Goal: Task Accomplishment & Management: Use online tool/utility

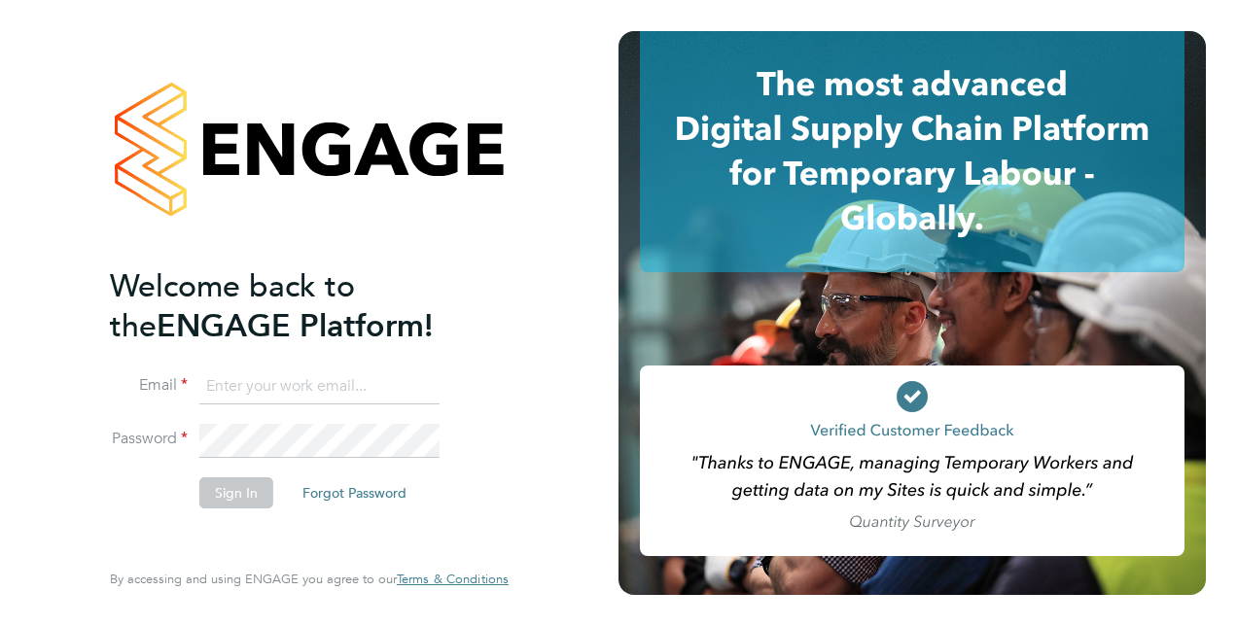
type input "hannah.cornford@vistry.co.uk"
click at [342, 420] on li "Email hannah.cornford@vistry.co.uk" at bounding box center [299, 397] width 379 height 54
click at [249, 496] on button "Sign In" at bounding box center [236, 493] width 74 height 31
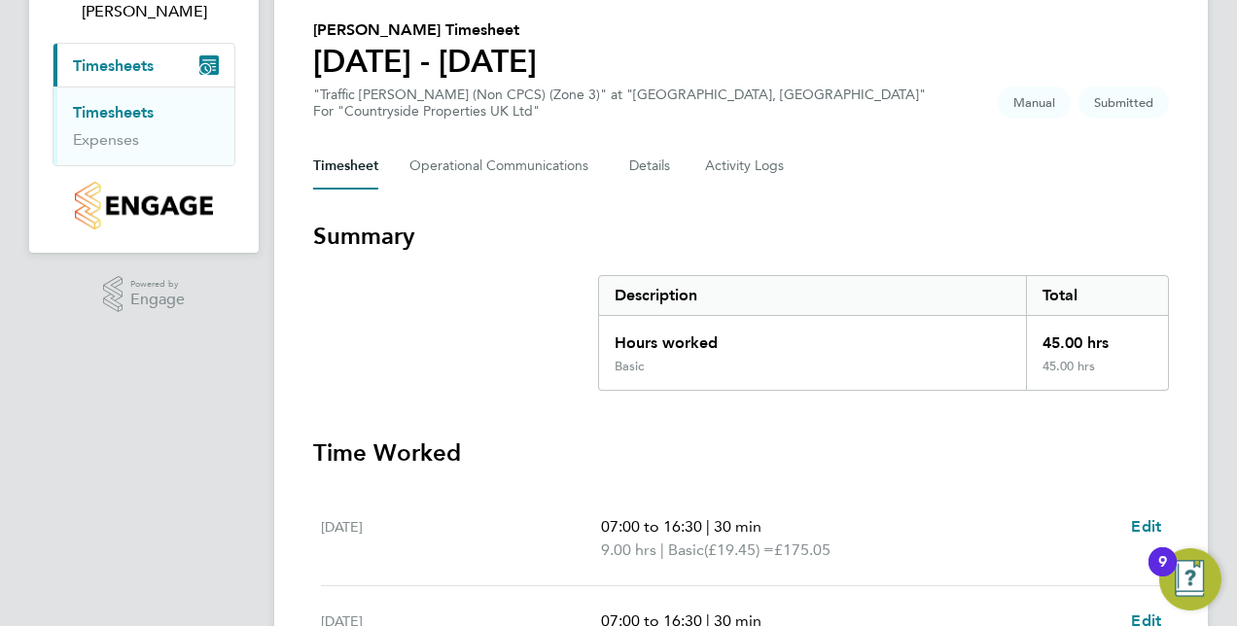
scroll to position [196, 0]
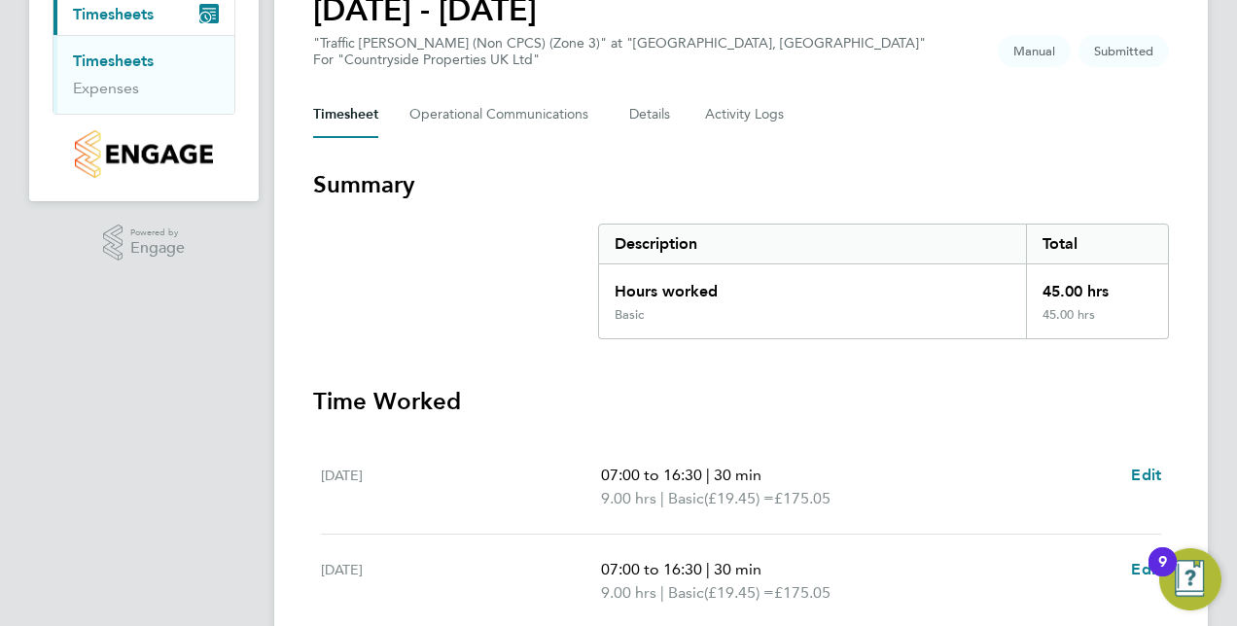
click at [97, 68] on link "Timesheets" at bounding box center [113, 61] width 81 height 18
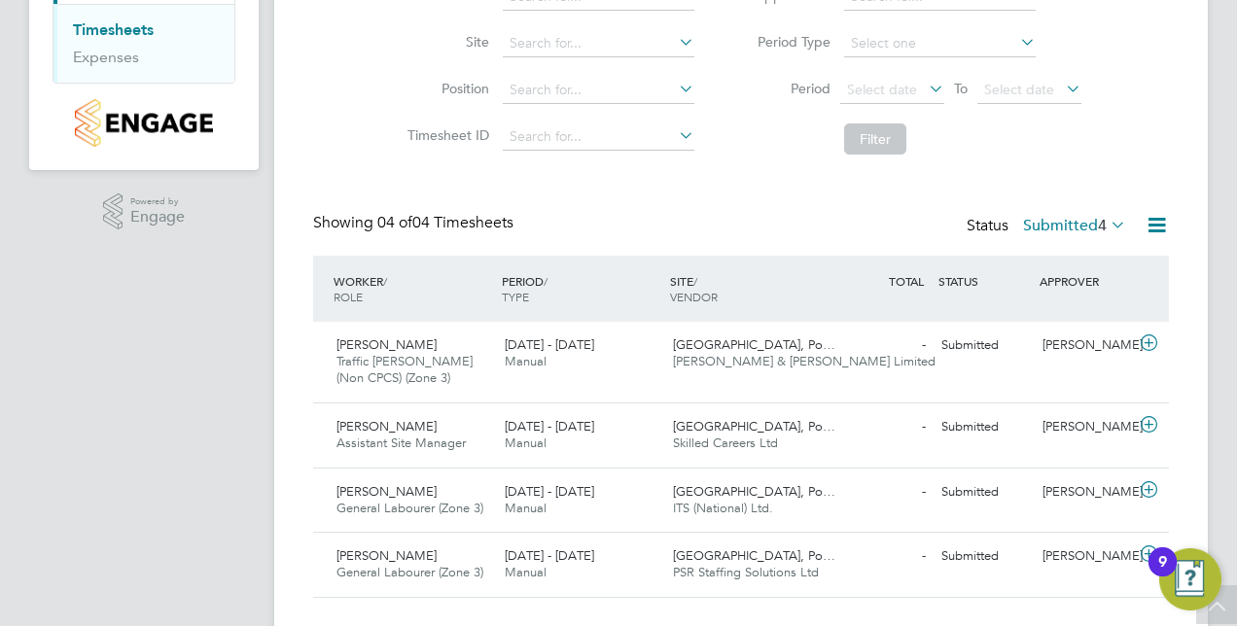
scroll to position [267, 0]
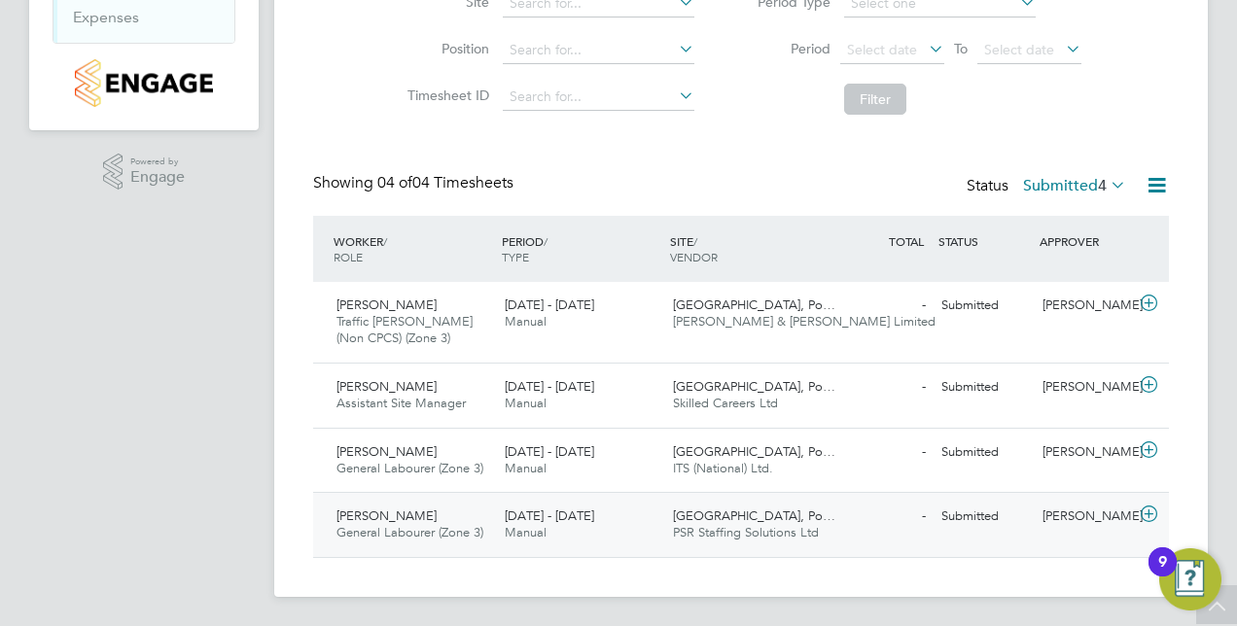
click at [414, 510] on span "[PERSON_NAME]" at bounding box center [387, 516] width 100 height 17
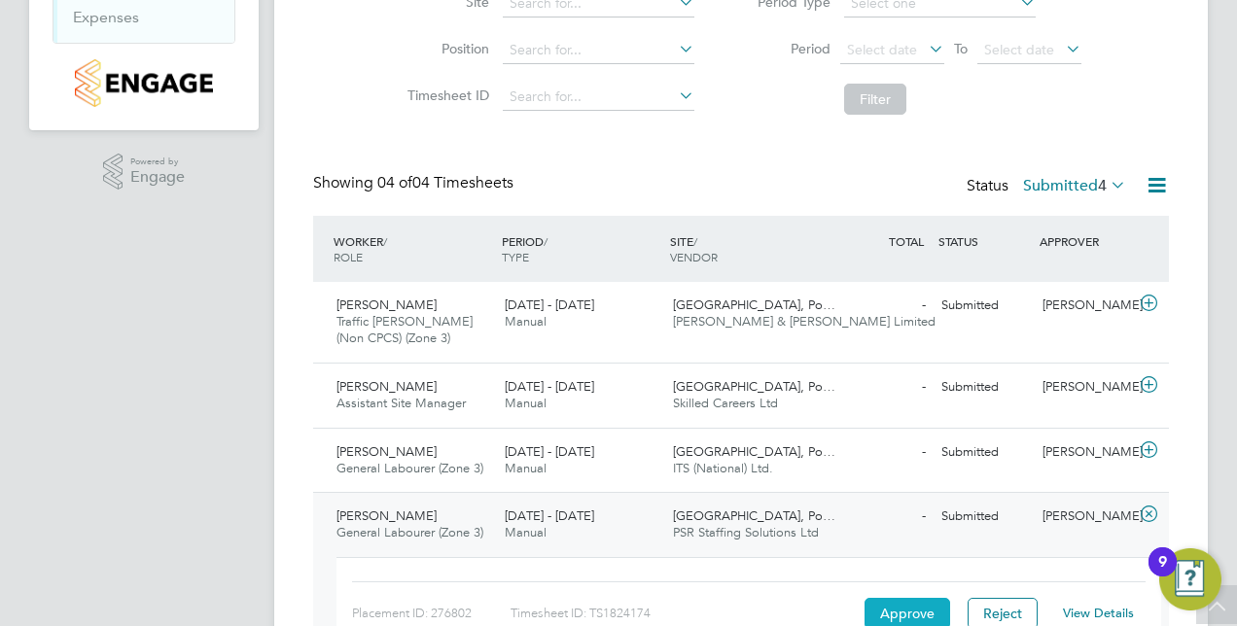
click at [885, 609] on button "Approve" at bounding box center [908, 613] width 86 height 31
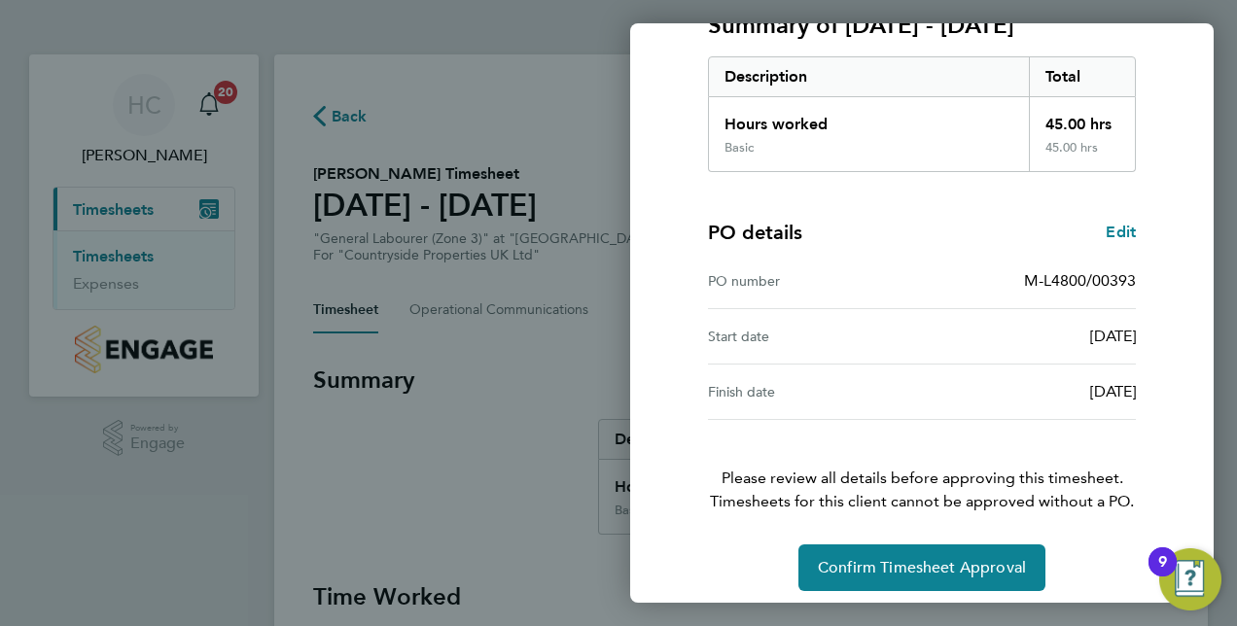
scroll to position [303, 0]
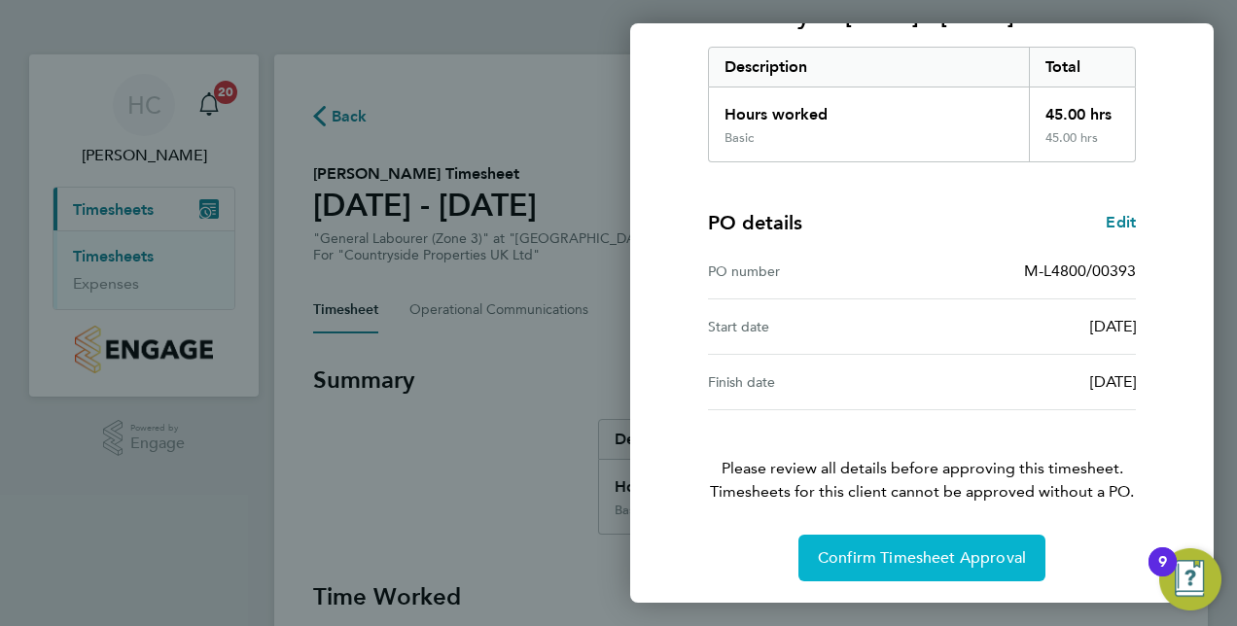
click at [929, 558] on span "Confirm Timesheet Approval" at bounding box center [922, 558] width 208 height 19
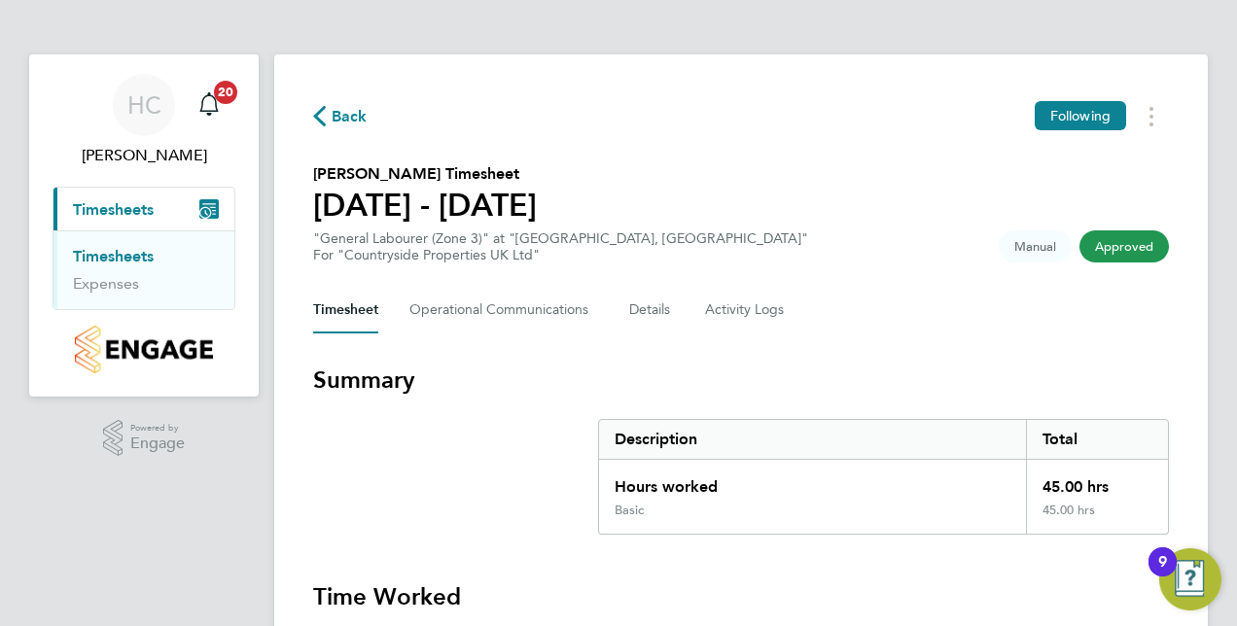
click at [112, 256] on link "Timesheets" at bounding box center [113, 256] width 81 height 18
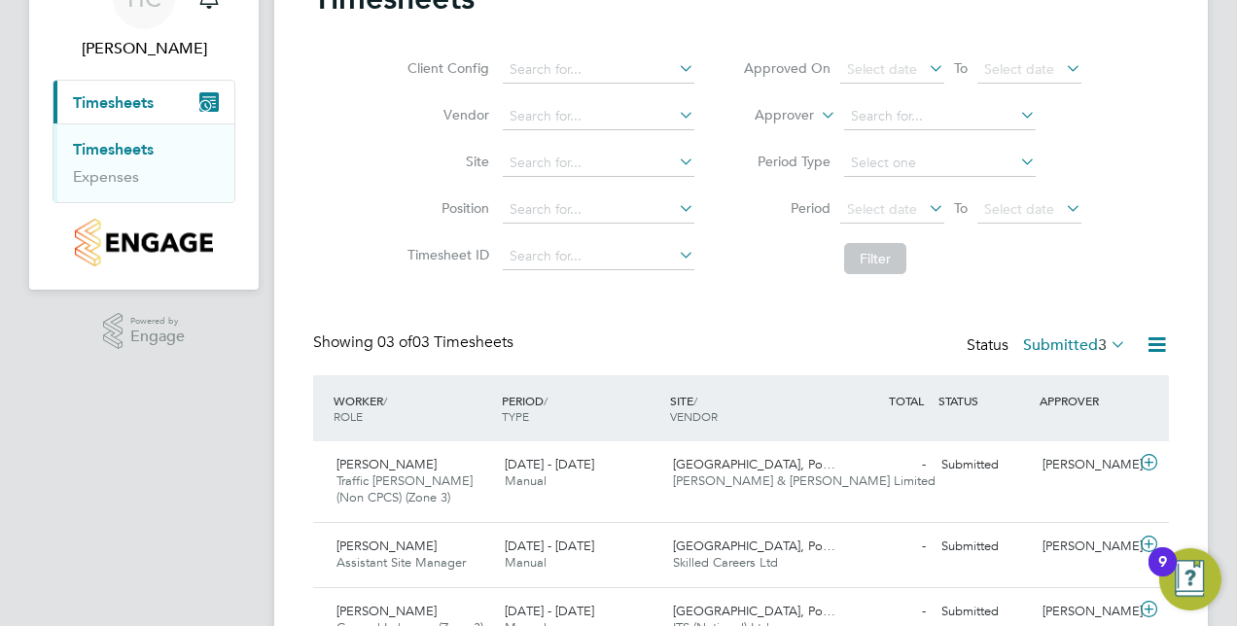
scroll to position [202, 0]
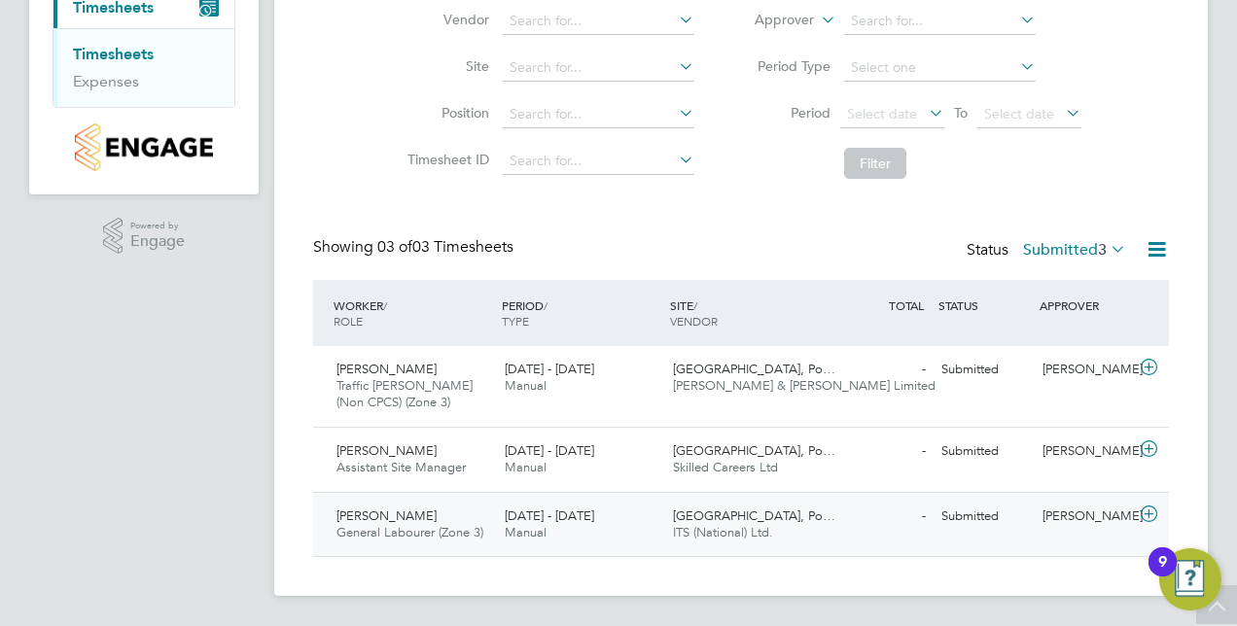
click at [437, 510] on span "[PERSON_NAME]" at bounding box center [387, 516] width 100 height 17
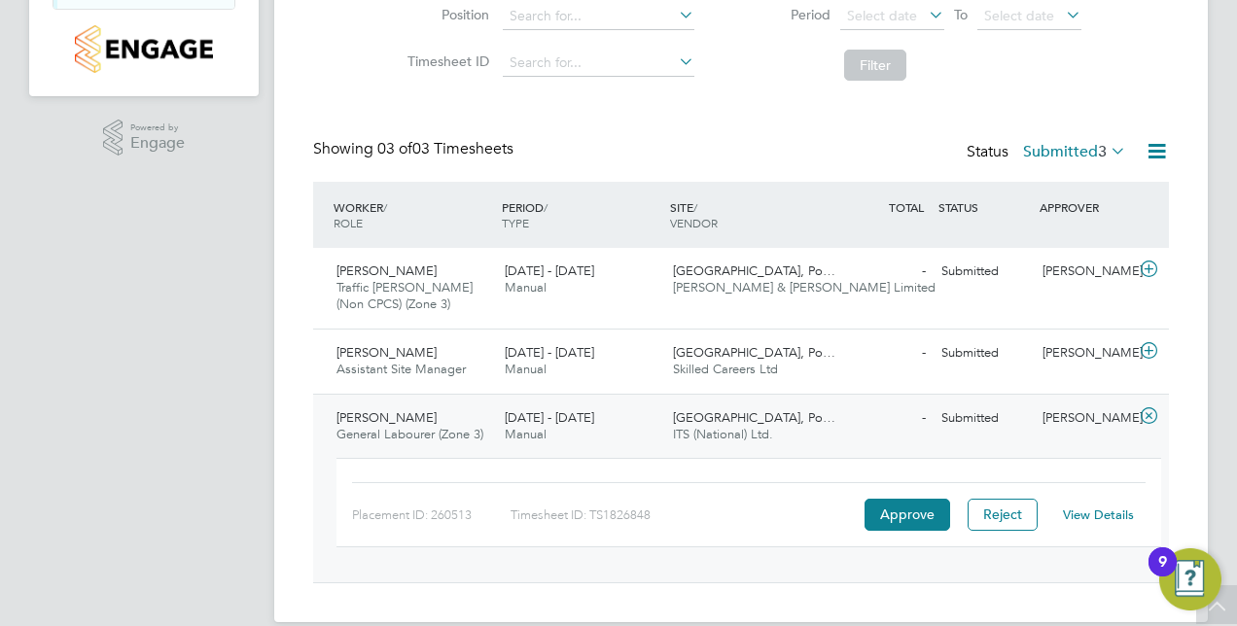
scroll to position [302, 0]
click at [890, 521] on button "Approve" at bounding box center [908, 513] width 86 height 31
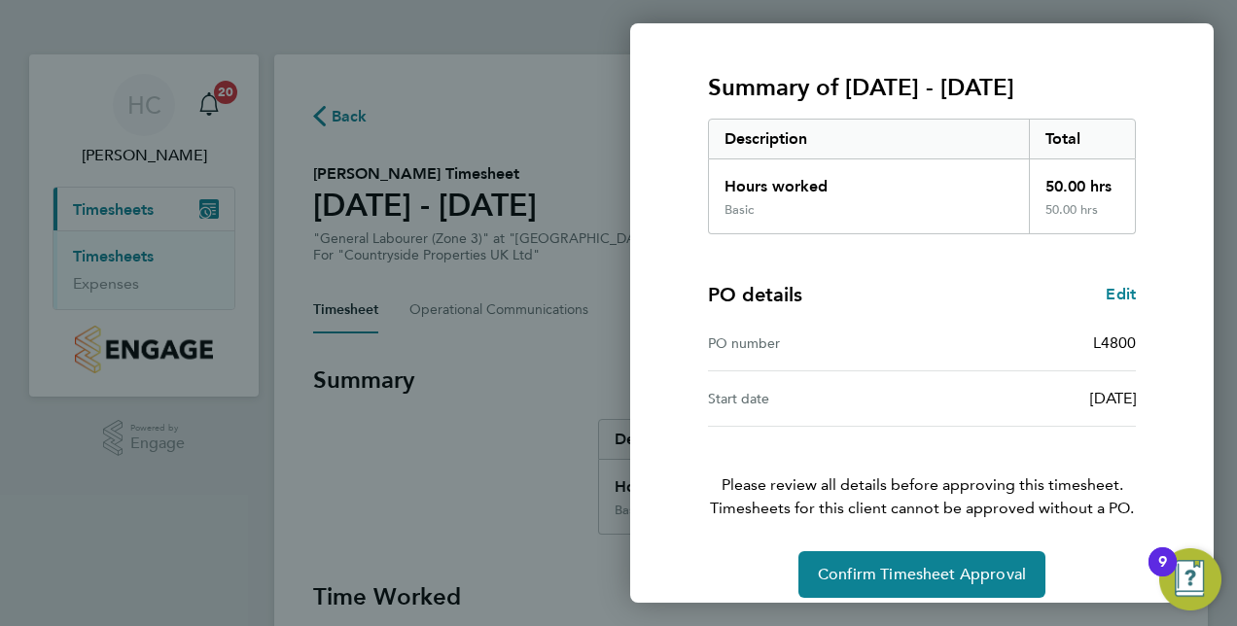
scroll to position [248, 0]
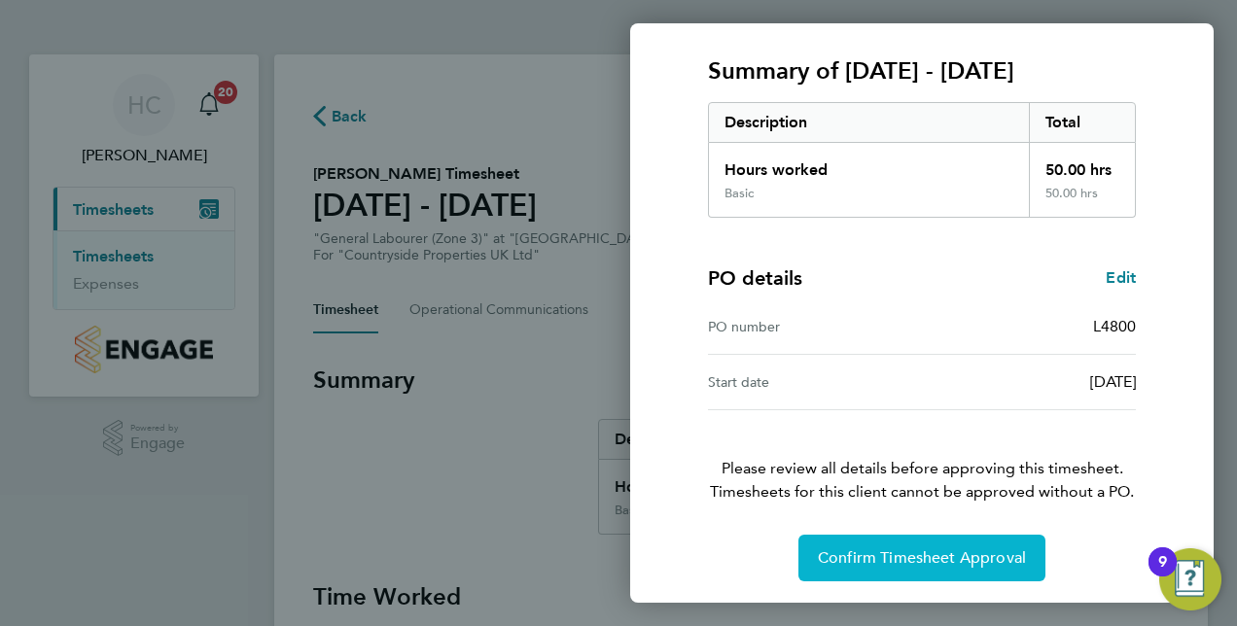
click at [872, 551] on span "Confirm Timesheet Approval" at bounding box center [922, 558] width 208 height 19
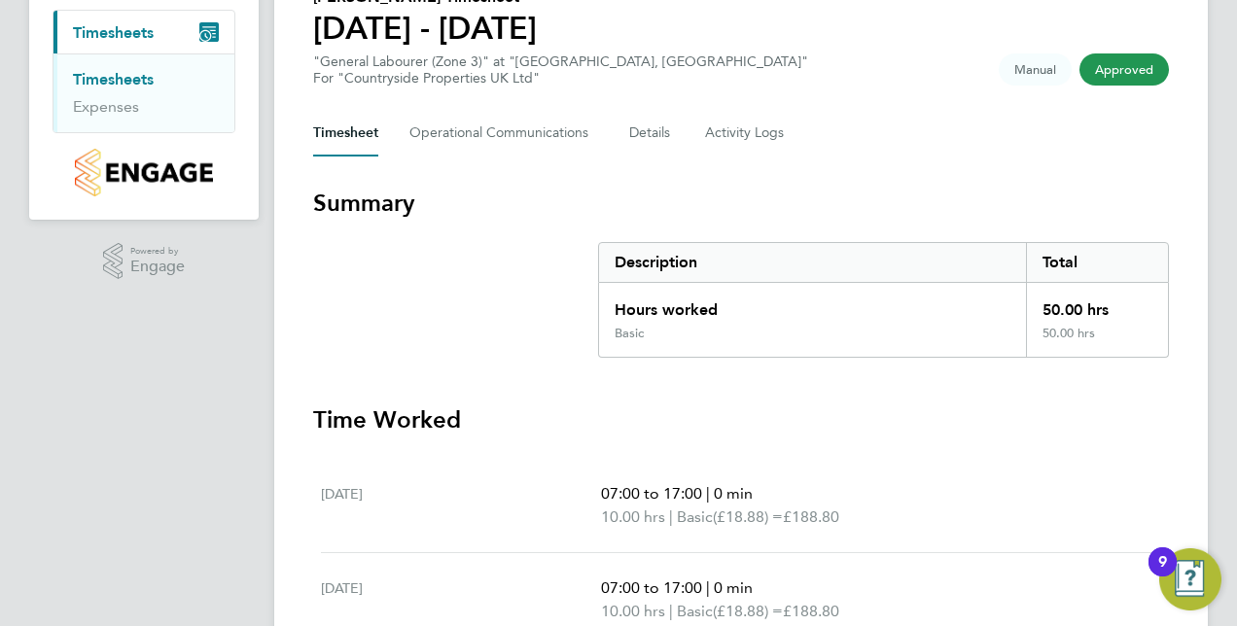
scroll to position [264, 0]
